Goal: Task Accomplishment & Management: Manage account settings

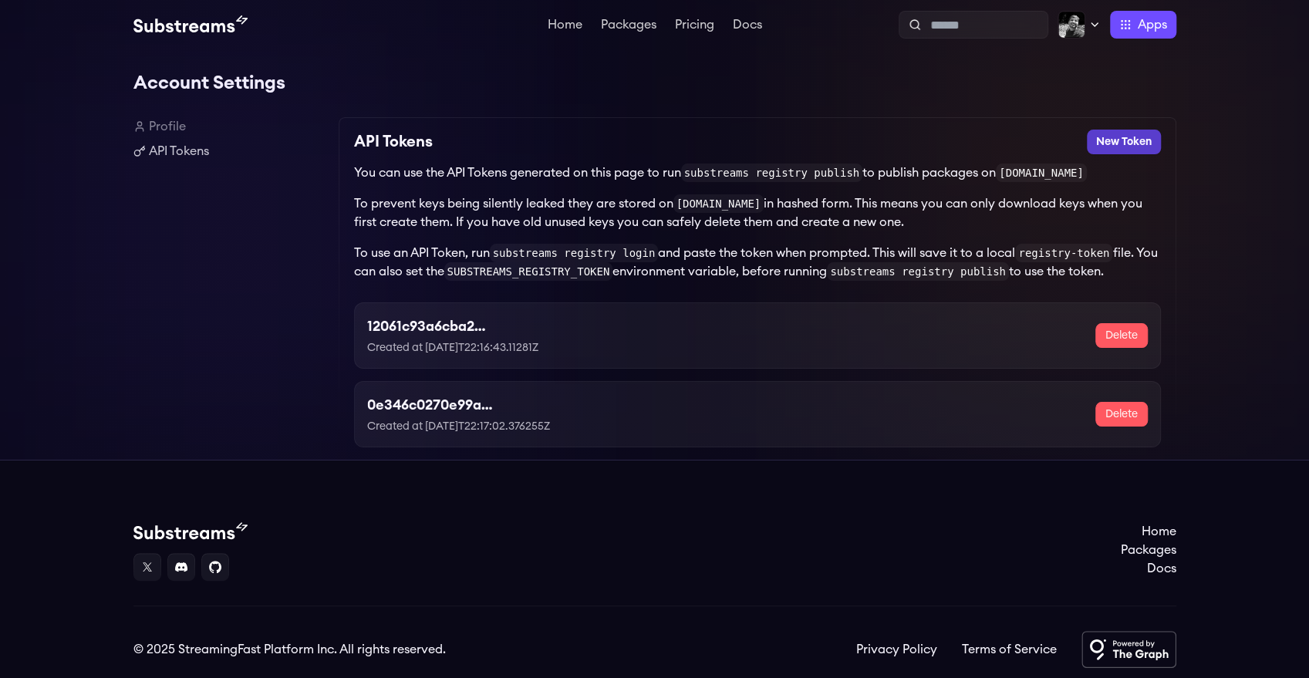
click at [1102, 145] on button "New Token" at bounding box center [1124, 142] width 74 height 25
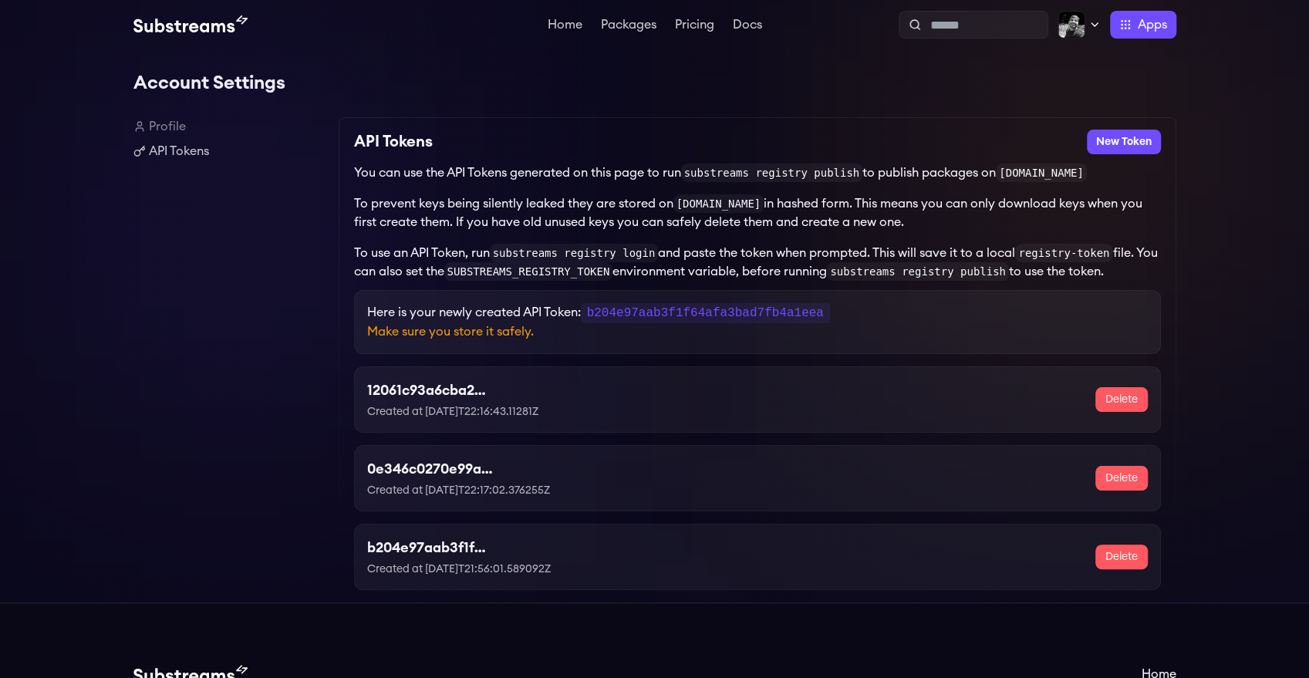
click at [696, 314] on code "b204e97aab3f1f64afa3bad7fb4a1eea" at bounding box center [705, 313] width 249 height 20
copy code "b204e97aab3f1f64afa3bad7fb4a1eea"
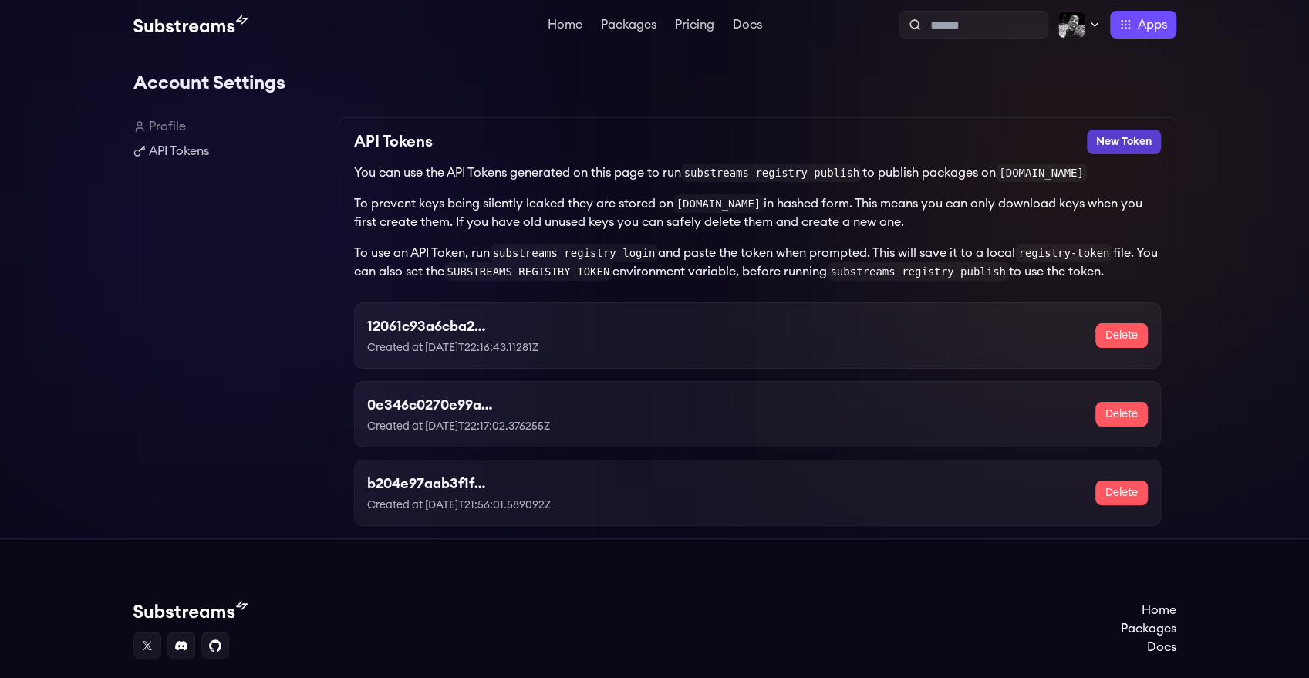
click at [1138, 143] on button "New Token" at bounding box center [1124, 142] width 74 height 25
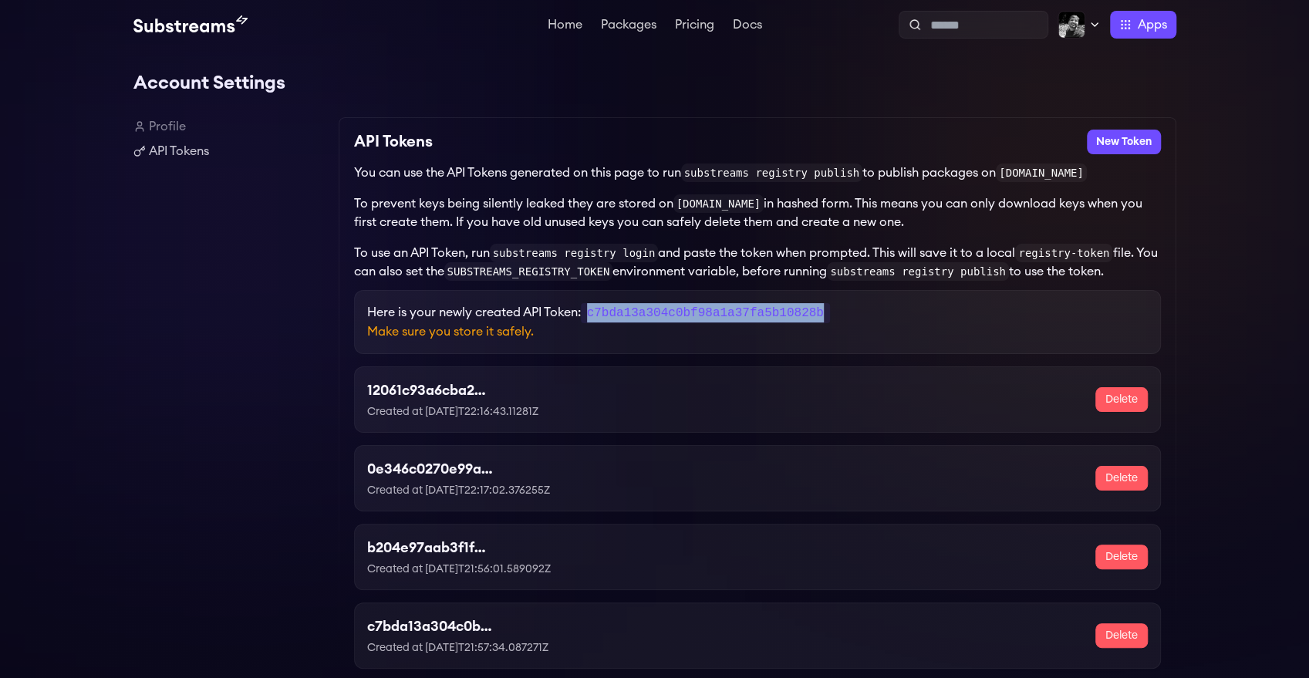
click at [718, 312] on code "c7bda13a304c0bf98a1a37fa5b10828b" at bounding box center [705, 313] width 249 height 20
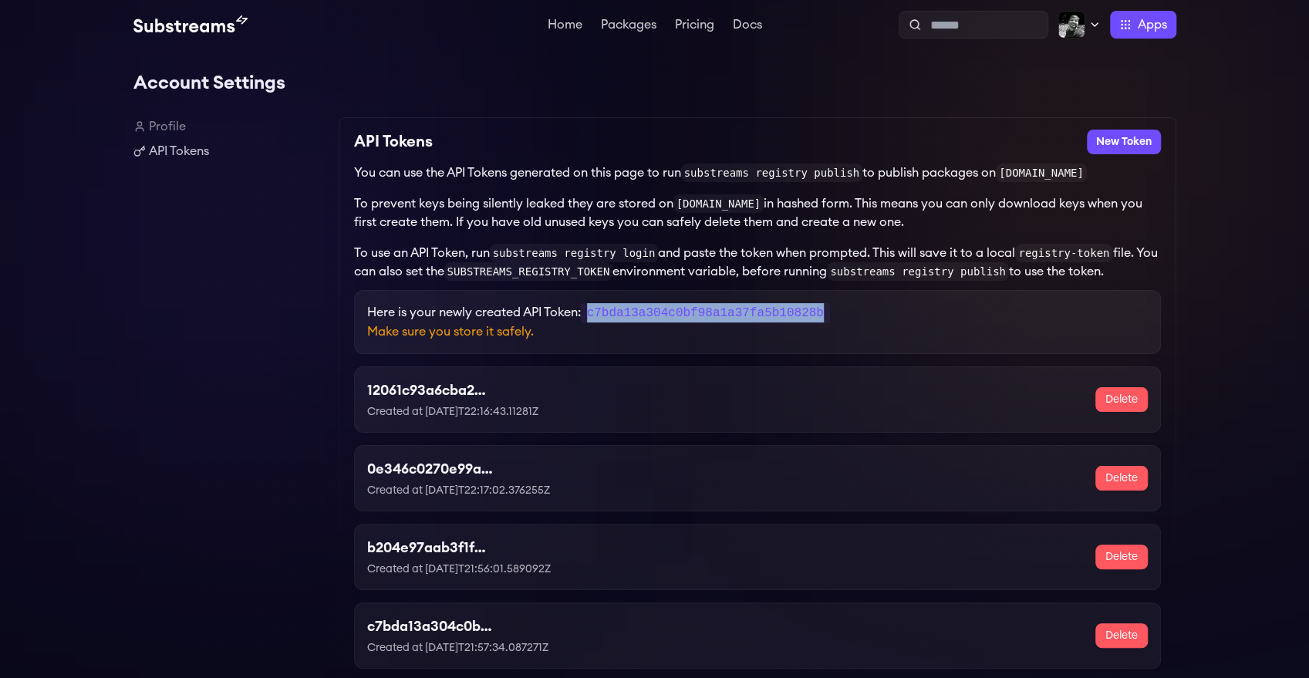
click at [718, 312] on code "c7bda13a304c0bf98a1a37fa5b10828b" at bounding box center [705, 313] width 249 height 20
copy code "c7bda13a304c0bf98a1a37fa5b10828b"
